Goal: Information Seeking & Learning: Learn about a topic

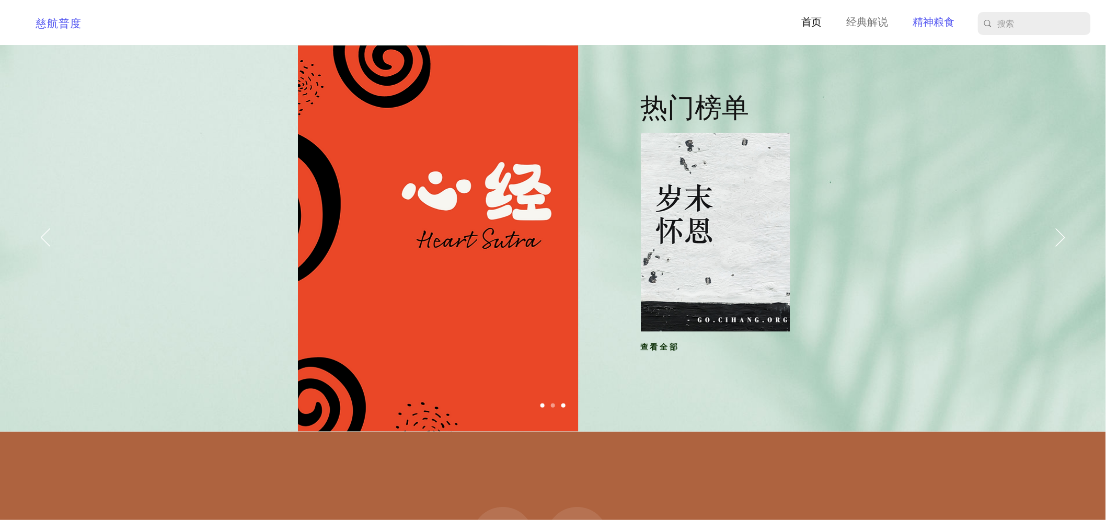
click at [933, 21] on p "精神粮食" at bounding box center [934, 23] width 52 height 16
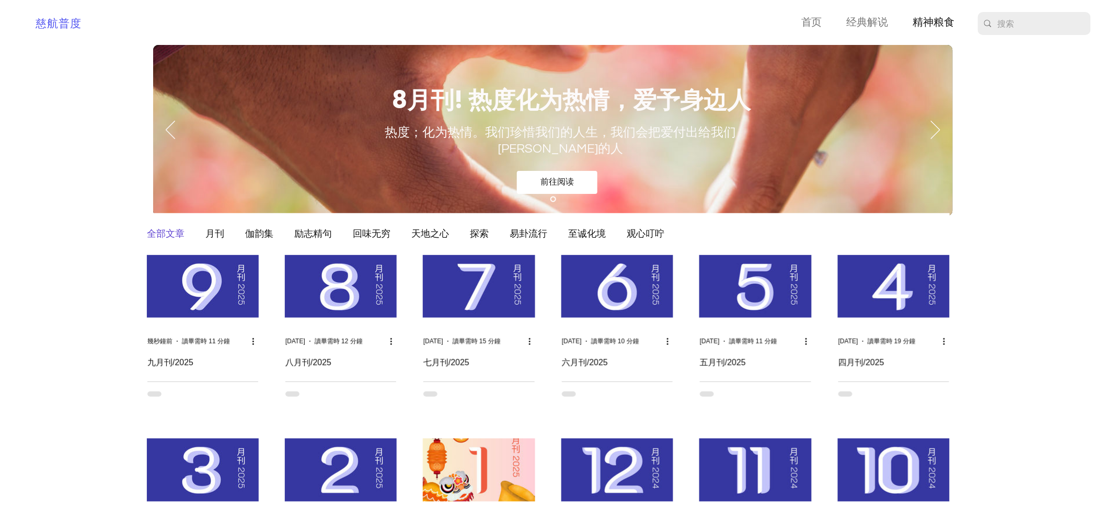
click at [201, 290] on img "部落格動態消息" at bounding box center [203, 286] width 112 height 63
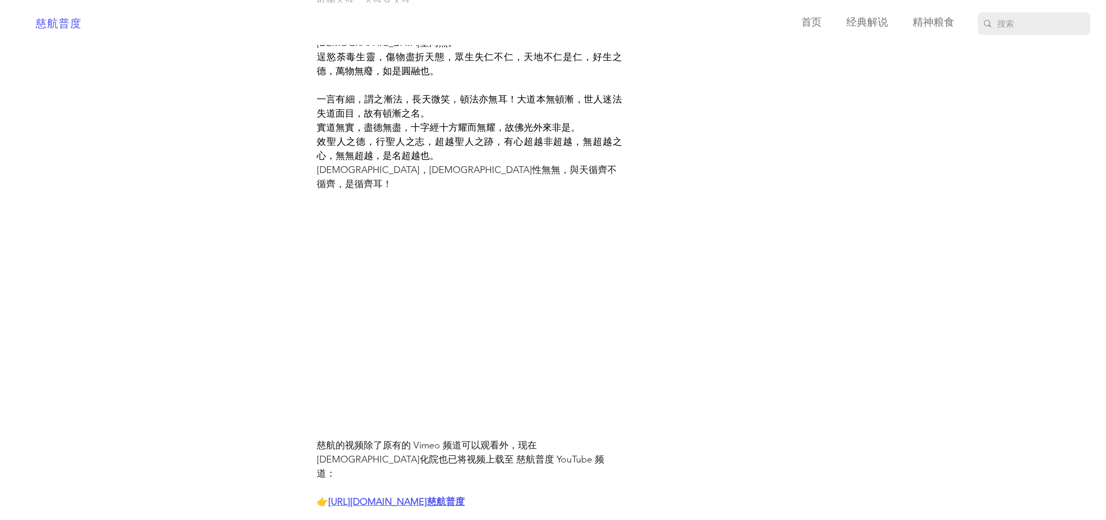
scroll to position [774, 0]
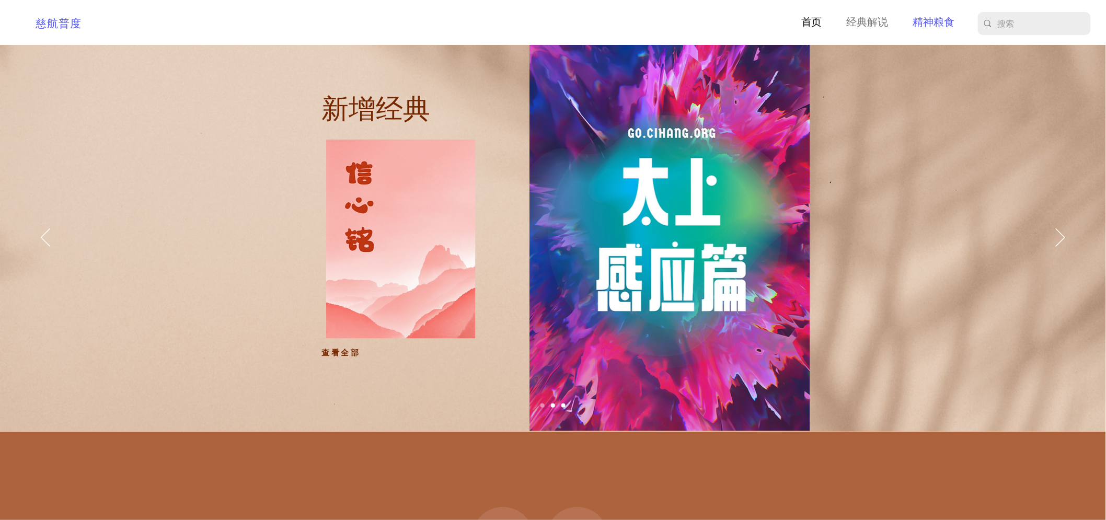
click at [933, 21] on p "精神粮食" at bounding box center [934, 23] width 52 height 16
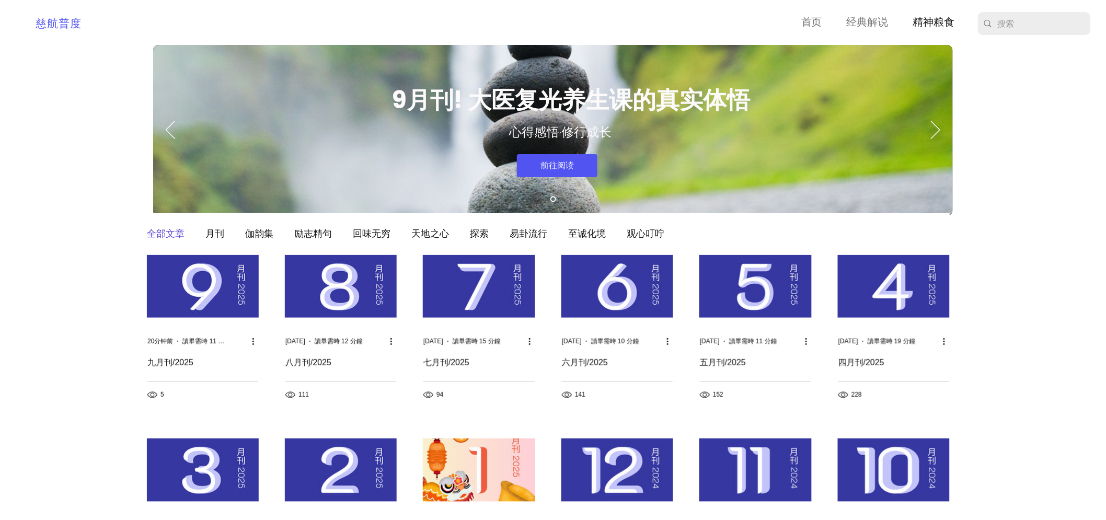
click at [576, 166] on link "前往阅读" at bounding box center [557, 165] width 80 height 23
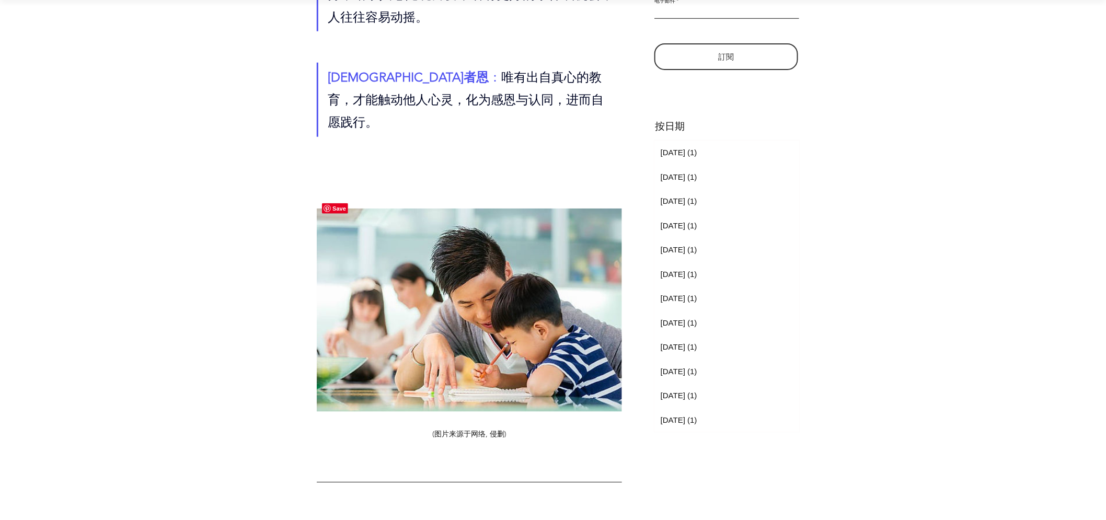
scroll to position [581, 0]
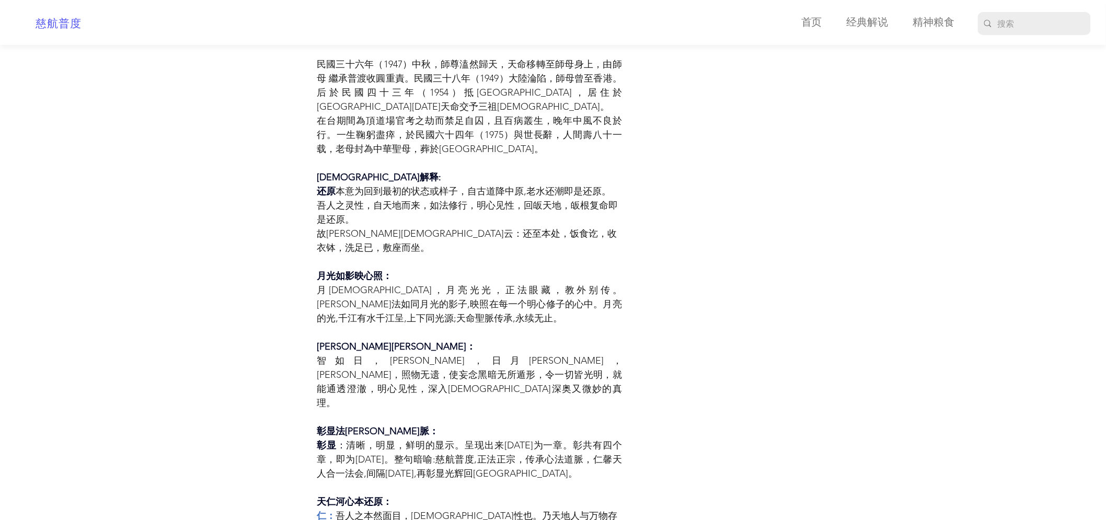
scroll to position [4742, 0]
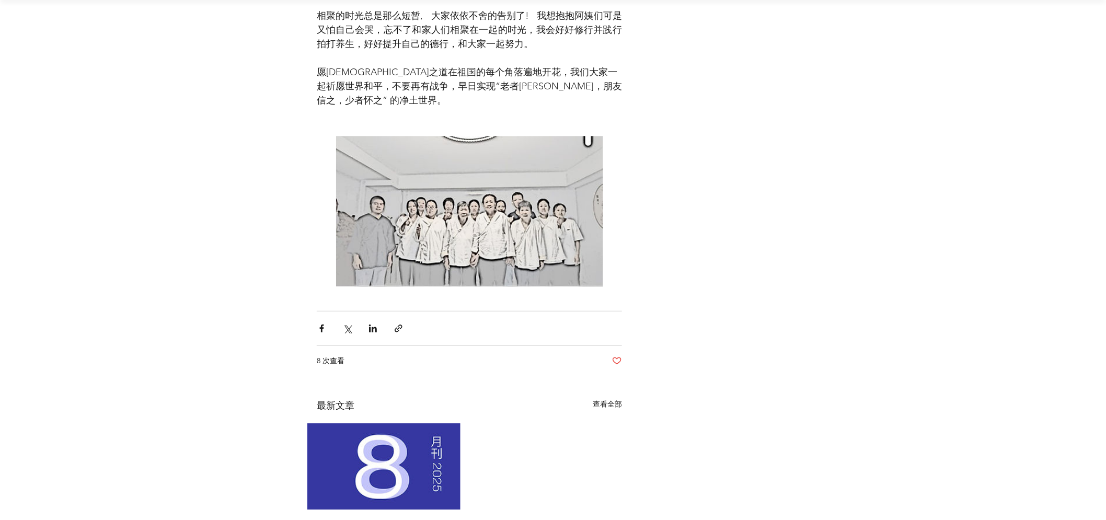
scroll to position [9640, 0]
